Goal: Task Accomplishment & Management: Complete application form

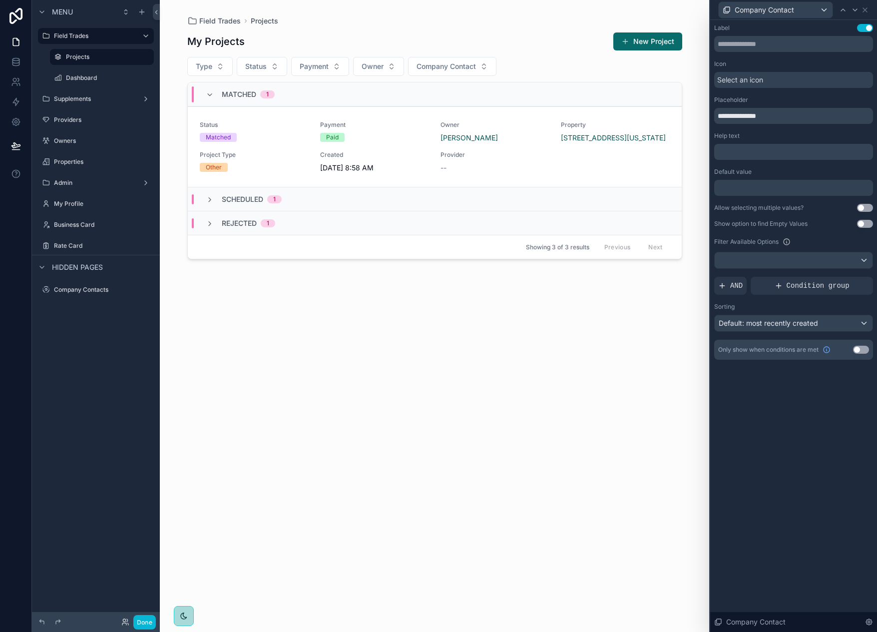
scroll to position [599, 0]
click at [97, 332] on div "Menu Field Trades Projects Dashboard Supplements Providers Owners Properties Ad…" at bounding box center [96, 310] width 128 height 620
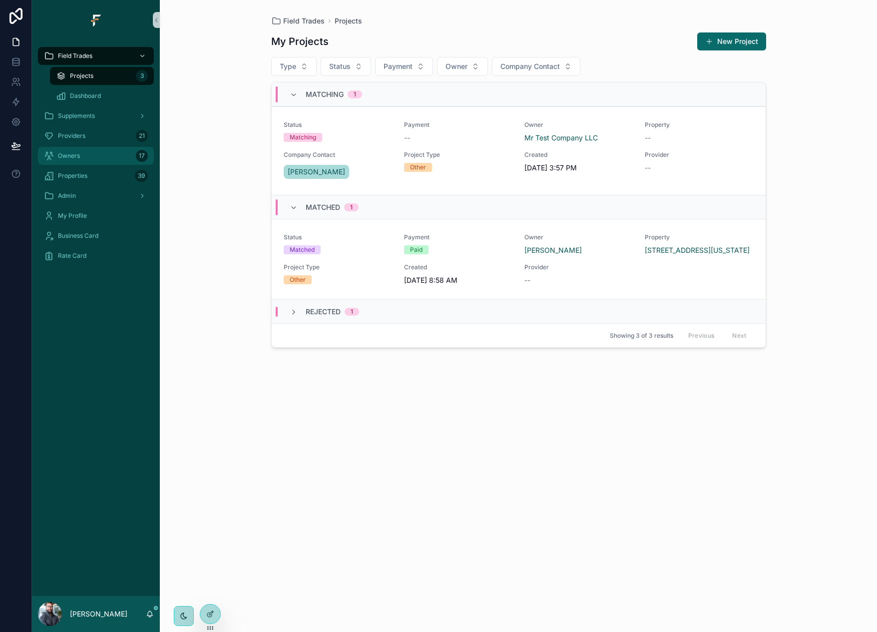
click at [105, 153] on div "Owners 17" at bounding box center [96, 156] width 104 height 16
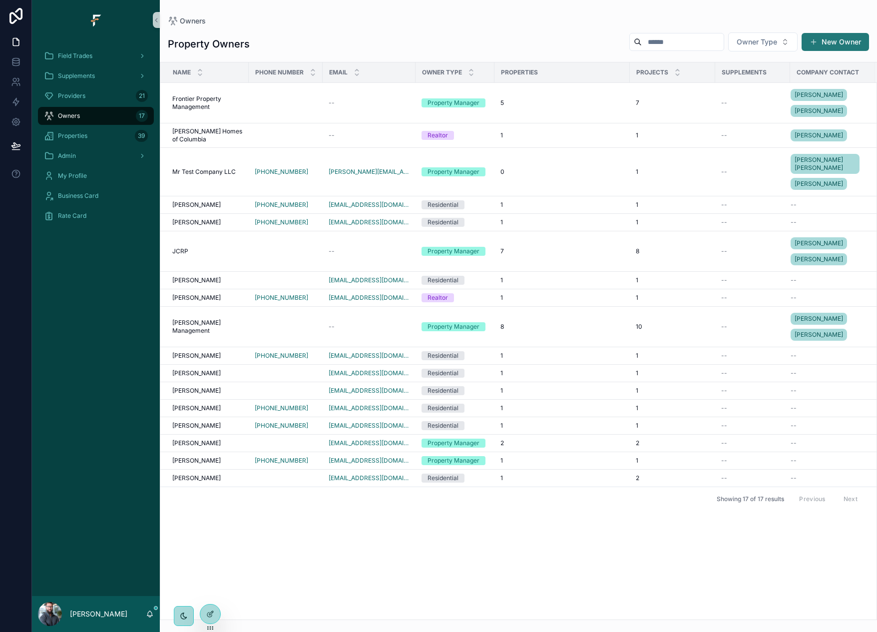
click at [842, 44] on button "New Owner" at bounding box center [835, 42] width 67 height 18
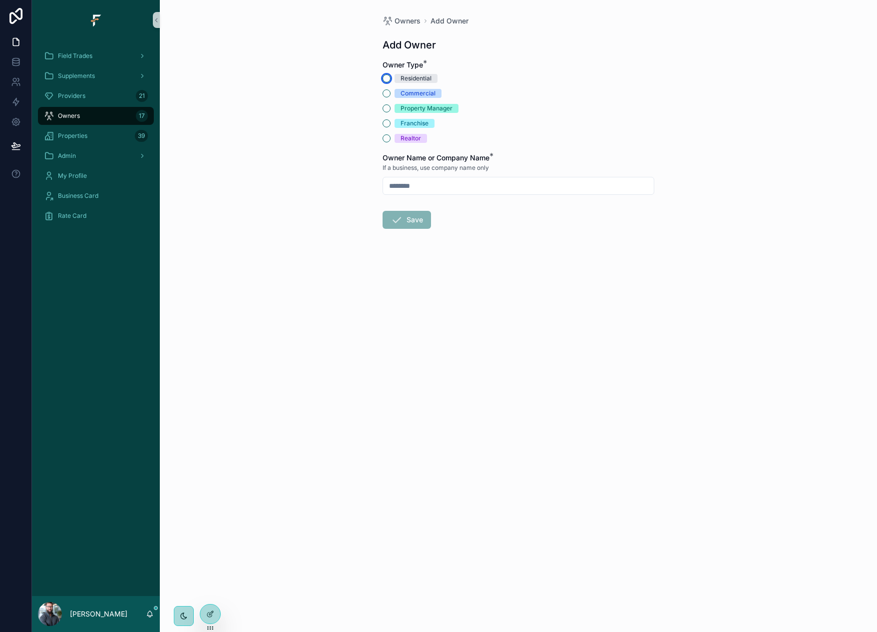
click at [384, 75] on button "Residential" at bounding box center [387, 78] width 8 height 8
click at [108, 138] on div "Properties 39" at bounding box center [96, 136] width 104 height 16
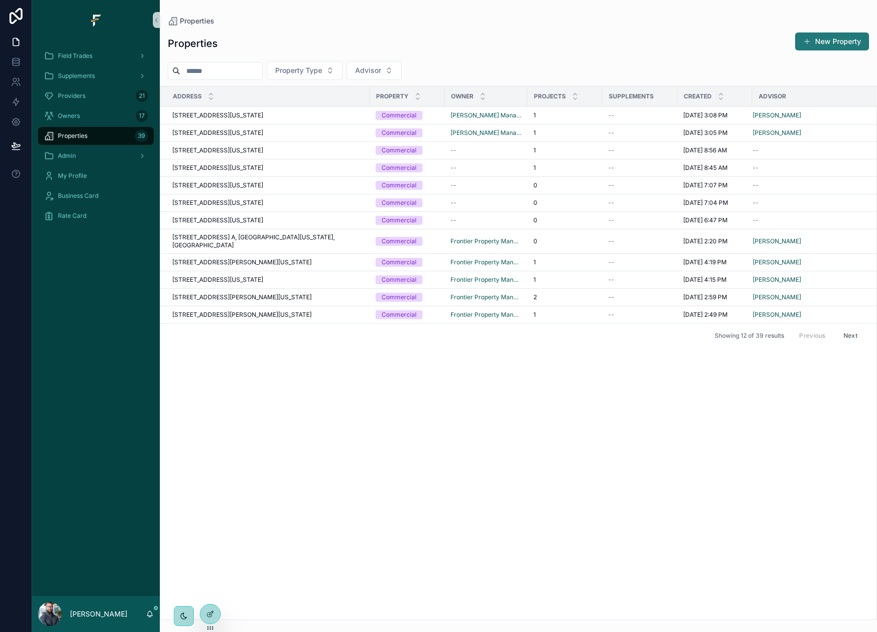
click at [836, 42] on button "New Property" at bounding box center [832, 41] width 74 height 18
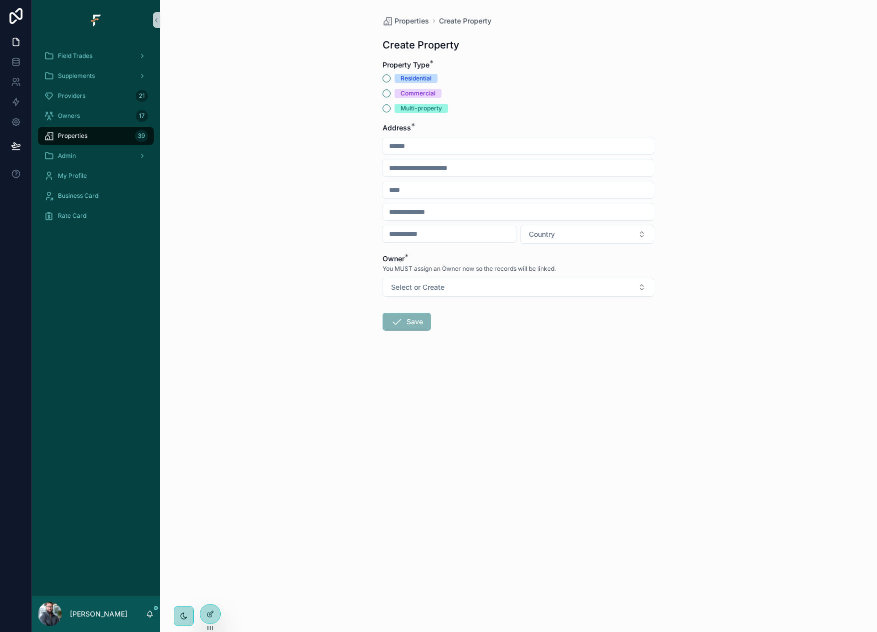
click at [492, 148] on input "scrollable content" at bounding box center [518, 146] width 271 height 14
type input "*"
click at [528, 89] on div "Commercial" at bounding box center [519, 93] width 272 height 9
click at [557, 7] on div "Properties Create Property Create Property Property Type * Residential Commerci…" at bounding box center [519, 197] width 288 height 395
click at [568, 19] on div "Properties Create Property" at bounding box center [519, 21] width 272 height 10
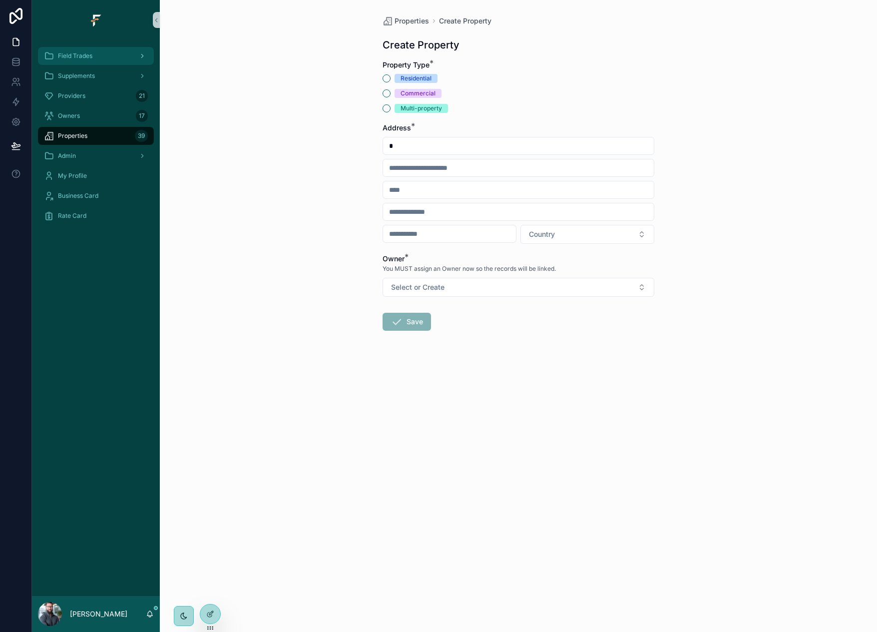
click at [113, 57] on div "Field Trades" at bounding box center [96, 56] width 104 height 16
